Goal: Contribute content

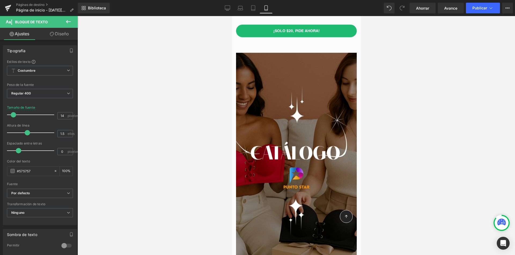
scroll to position [161, 0]
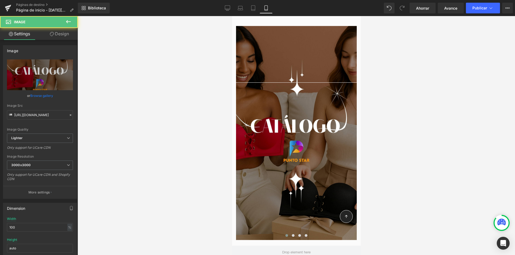
click at [296, 148] on div at bounding box center [296, 133] width 121 height 214
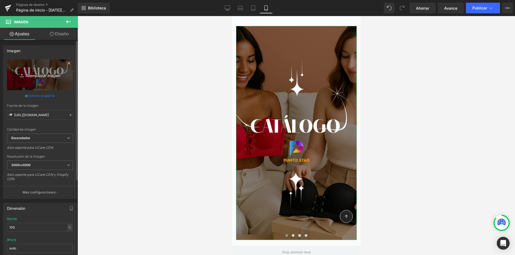
click at [46, 81] on link "Reemplazar imagen" at bounding box center [40, 75] width 66 height 31
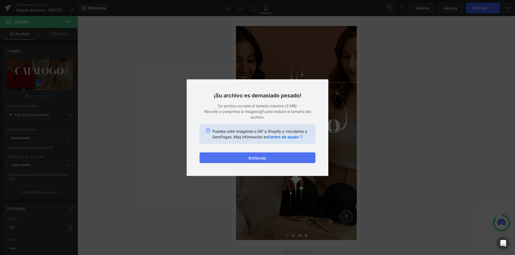
click at [260, 158] on font "Entiendo" at bounding box center [257, 158] width 17 height 5
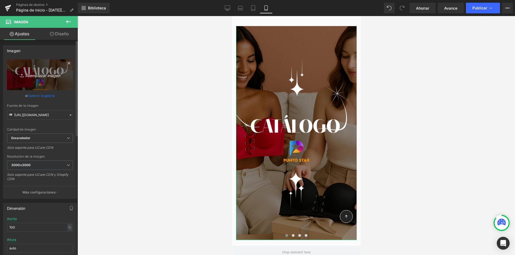
click at [38, 77] on font "Reemplazar imagen" at bounding box center [42, 75] width 35 height 5
click at [40, 77] on font "Reemplazar imagen" at bounding box center [42, 75] width 35 height 5
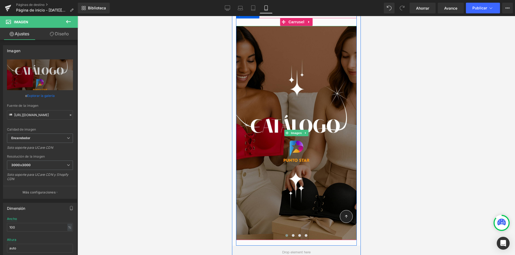
scroll to position [0, 0]
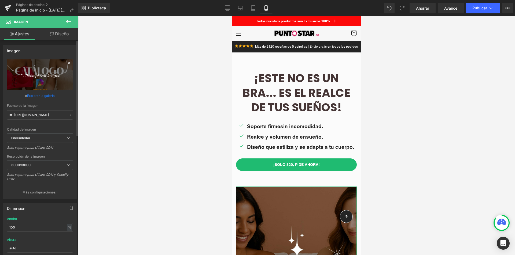
click at [40, 74] on font "Reemplazar imagen" at bounding box center [42, 75] width 35 height 5
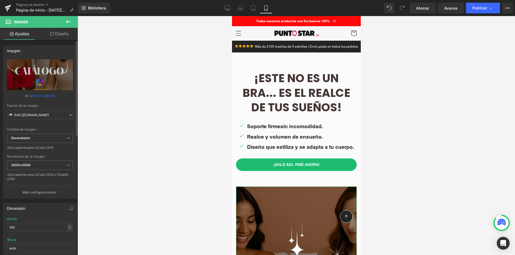
click at [44, 96] on font "Explorar la galería" at bounding box center [41, 96] width 28 height 4
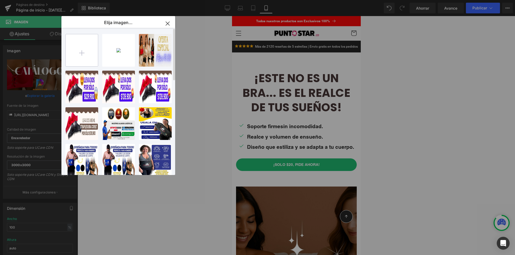
click at [82, 55] on input "file" at bounding box center [82, 50] width 32 height 32
type input "C:\fakepath\5.jpg"
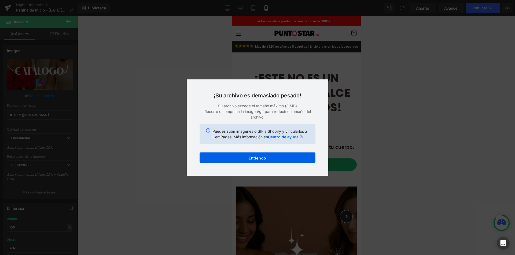
click at [258, 0] on div "Color del texto Color de resaltado #333333 Editar o eliminar enlace: Editar - D…" at bounding box center [257, 0] width 515 height 0
click at [258, 161] on button "Entiendo" at bounding box center [257, 158] width 116 height 11
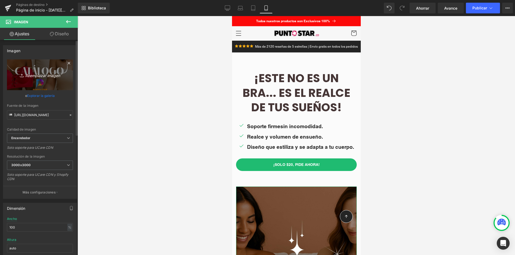
click at [39, 81] on link "Reemplazar imagen" at bounding box center [40, 75] width 66 height 31
type input "C:\fakepath\5.jpg"
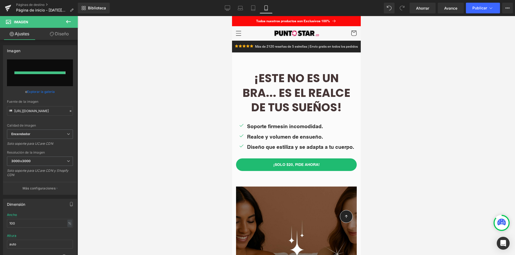
type input "[URL][DOMAIN_NAME]"
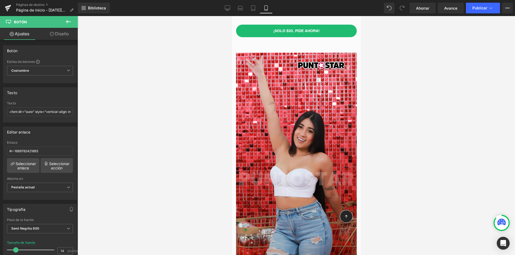
scroll to position [295, 0]
